Goal: Information Seeking & Learning: Learn about a topic

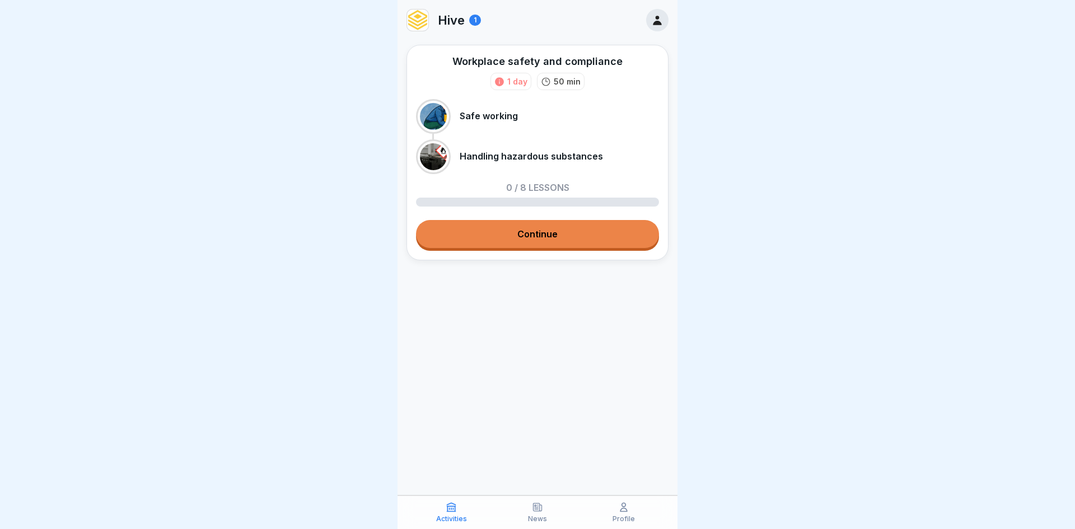
click at [571, 232] on link "Continue" at bounding box center [537, 234] width 243 height 28
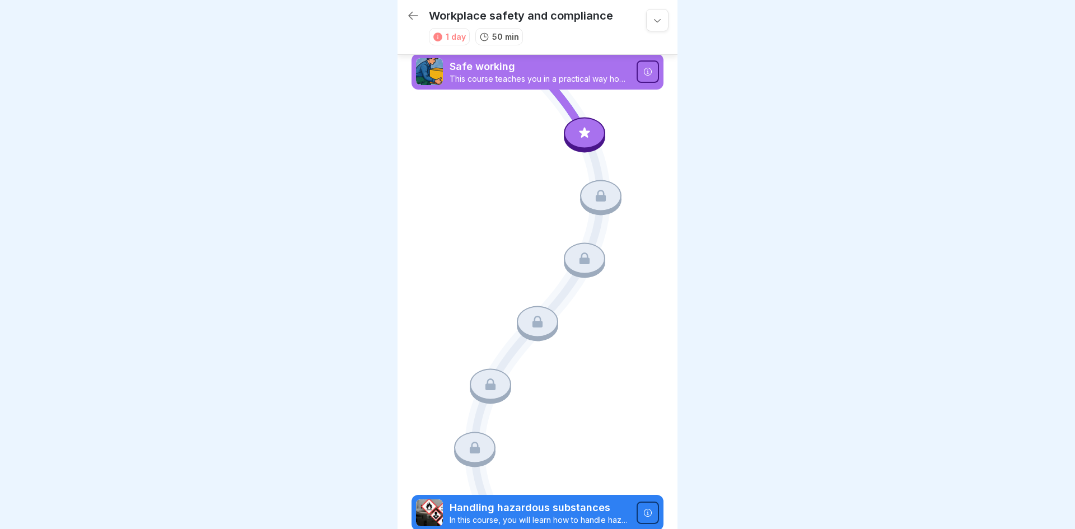
click at [615, 78] on p "This course teaches you in a practical way how to work ergonomically, recognise…" at bounding box center [540, 79] width 180 height 10
click at [588, 133] on icon at bounding box center [584, 132] width 15 height 15
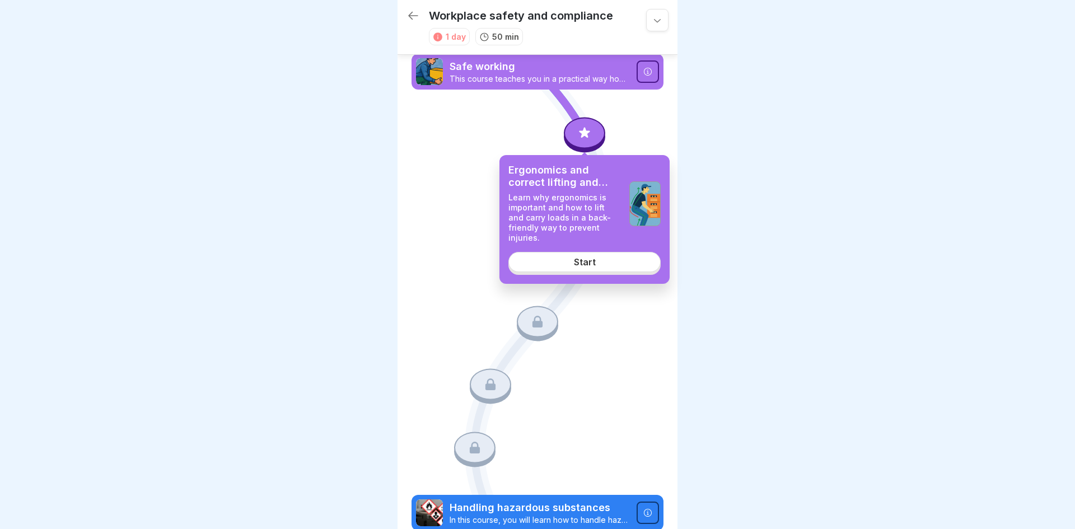
click at [651, 512] on icon at bounding box center [648, 512] width 8 height 8
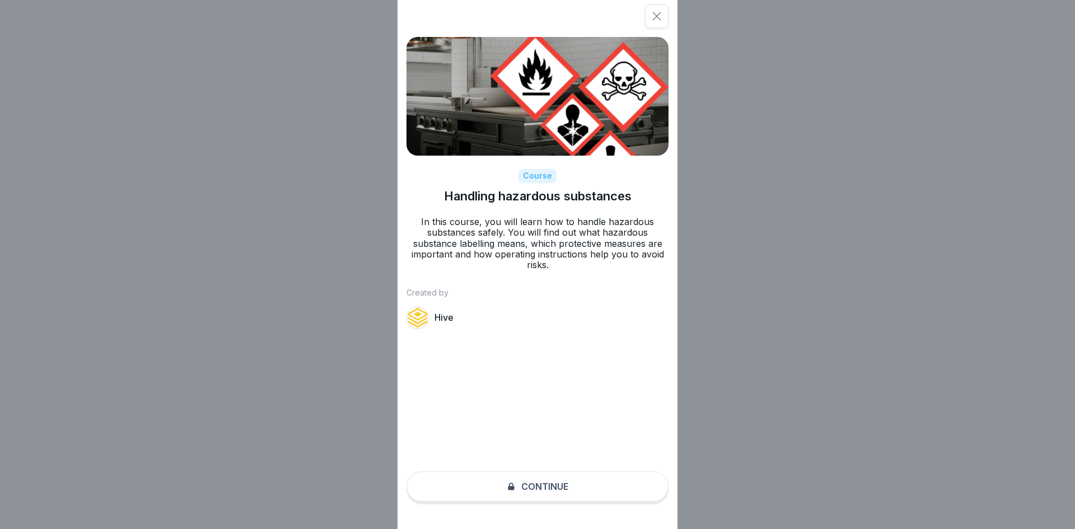
click at [619, 489] on div "Course Handling hazardous substances In this course, you will learn how to hand…" at bounding box center [538, 264] width 280 height 529
click at [587, 484] on div "Course Handling hazardous substances In this course, you will learn how to hand…" at bounding box center [538, 264] width 280 height 529
click at [825, 223] on div "Course Handling hazardous substances In this course, you will learn how to hand…" at bounding box center [537, 264] width 1075 height 529
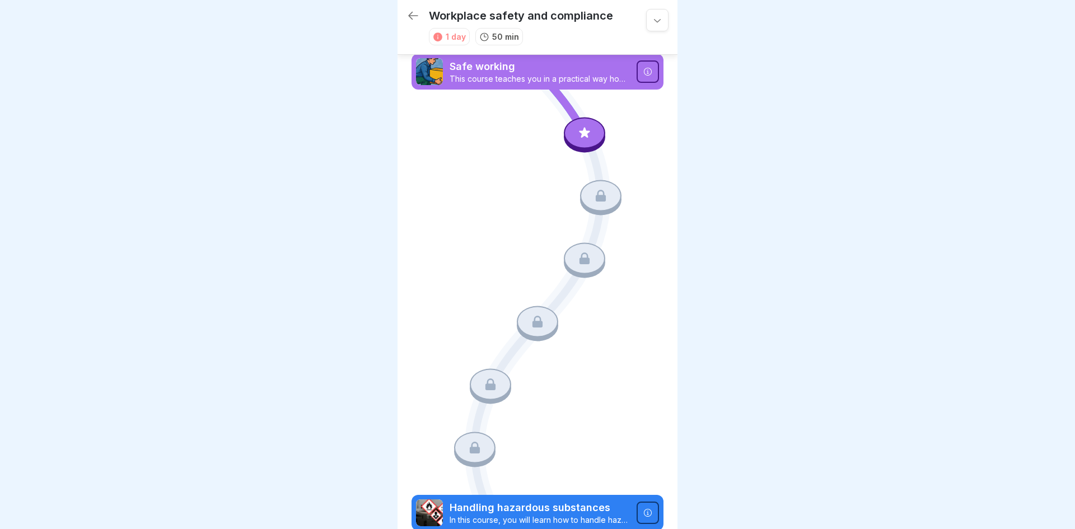
click at [641, 71] on div at bounding box center [648, 71] width 22 height 22
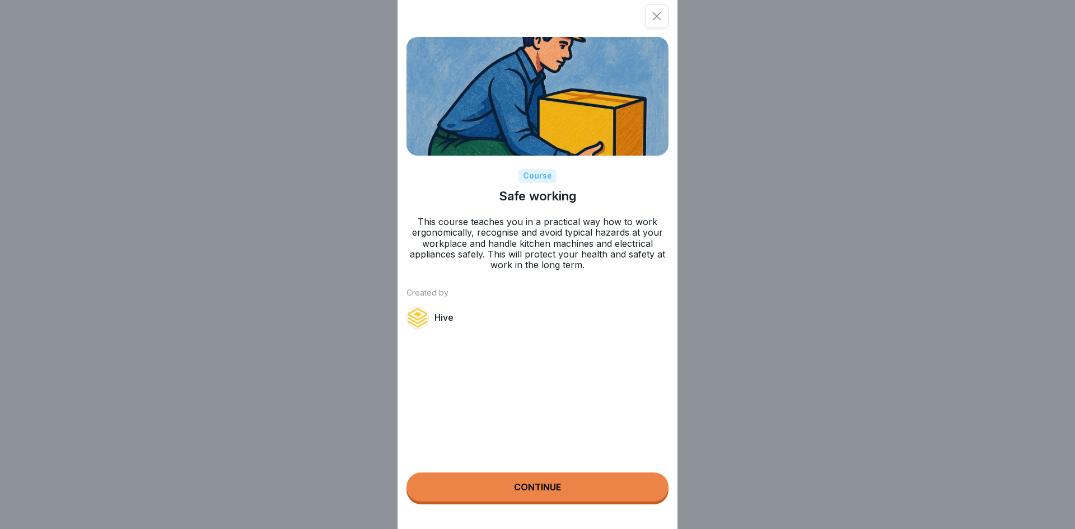
click at [549, 480] on button "Continue" at bounding box center [538, 487] width 262 height 29
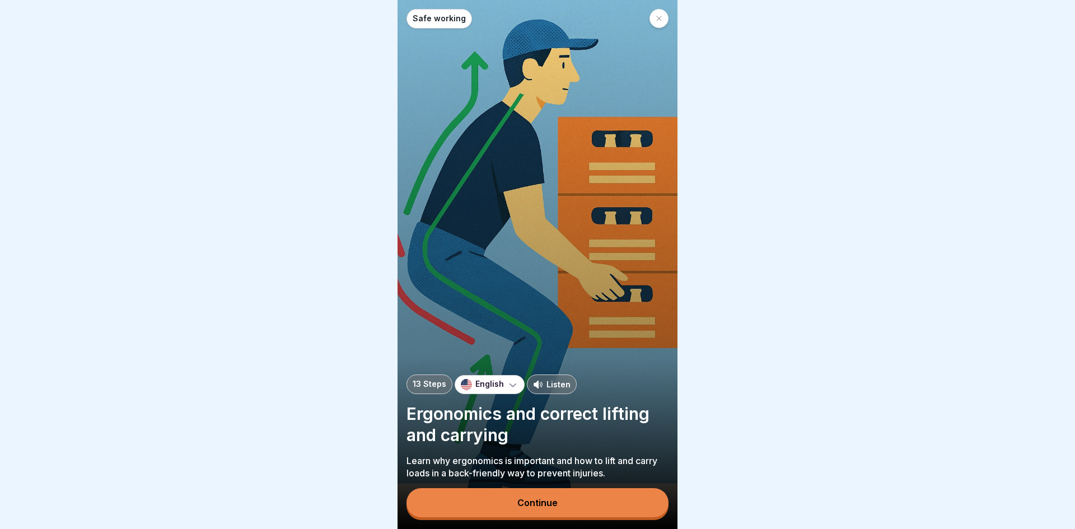
click at [658, 17] on icon at bounding box center [659, 18] width 7 height 7
